Goal: Transaction & Acquisition: Purchase product/service

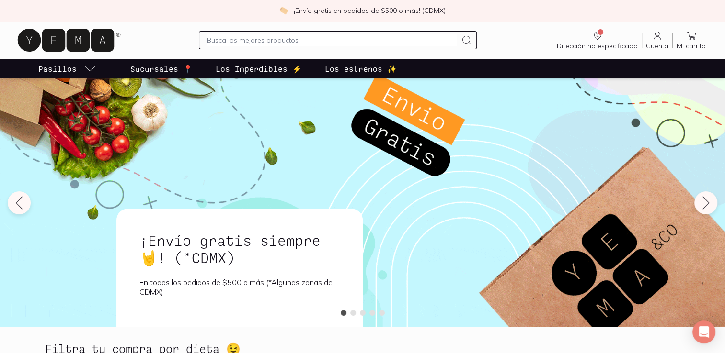
click at [325, 33] on div at bounding box center [338, 40] width 278 height 18
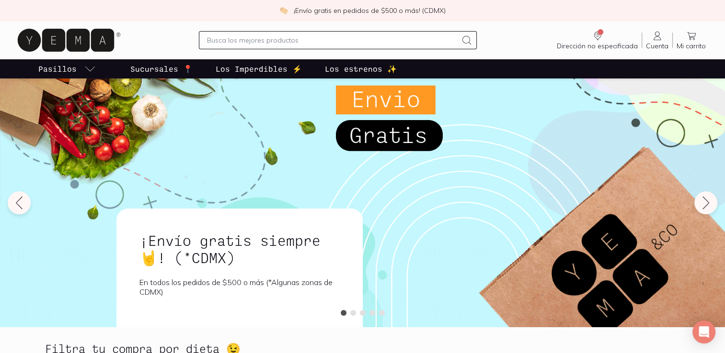
click at [312, 37] on input "text" at bounding box center [332, 39] width 250 height 11
type input "cereales"
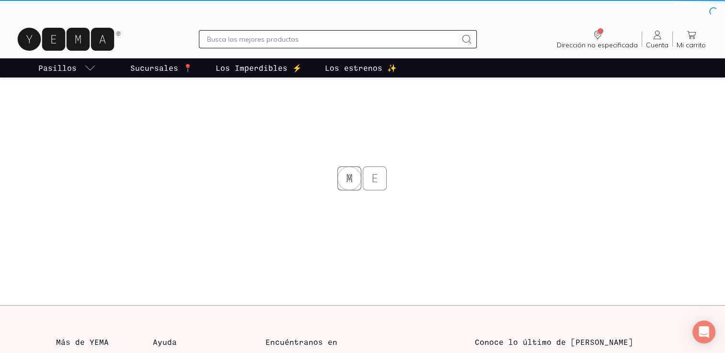
click at [312, 37] on input "text" at bounding box center [332, 39] width 250 height 11
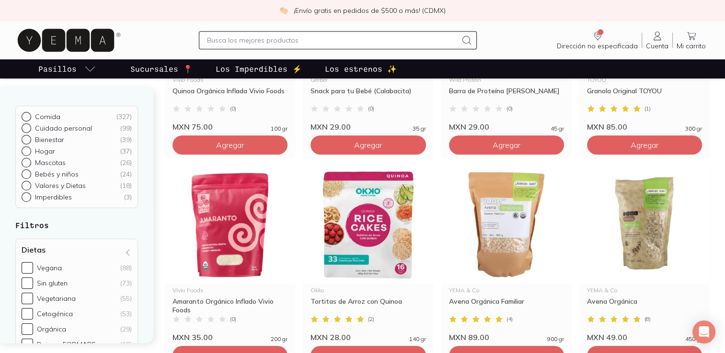
scroll to position [456, 0]
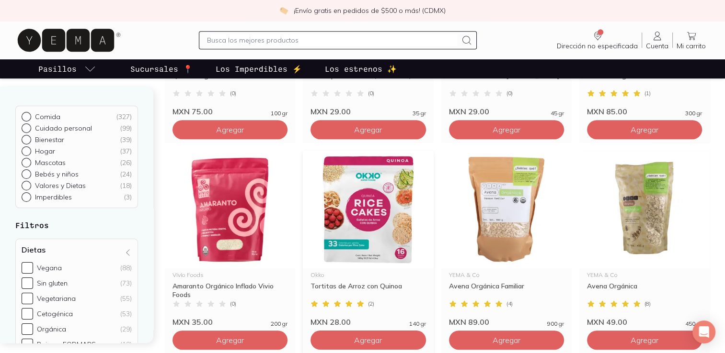
click at [379, 236] on img at bounding box center [368, 210] width 130 height 118
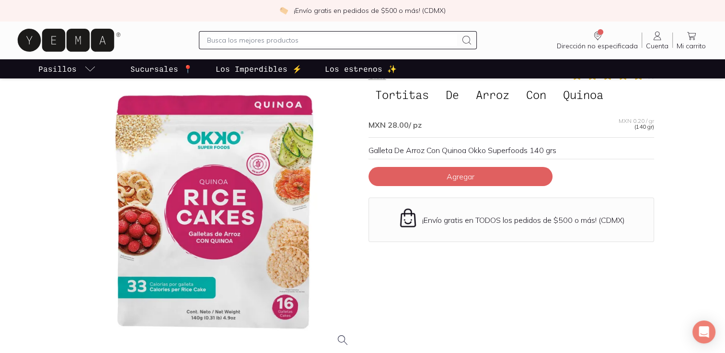
scroll to position [38, 0]
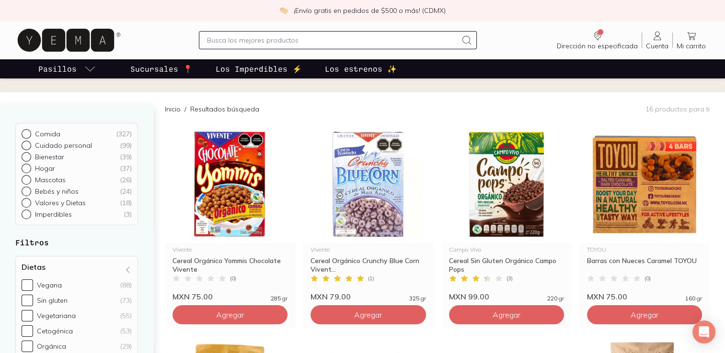
scroll to position [57, 0]
